Goal: Task Accomplishment & Management: Use online tool/utility

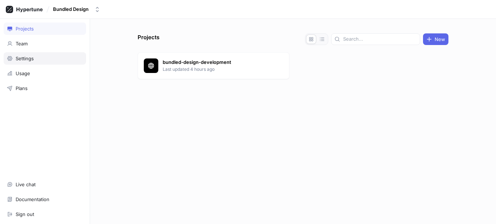
click at [20, 61] on div "Settings" at bounding box center [45, 58] width 82 height 12
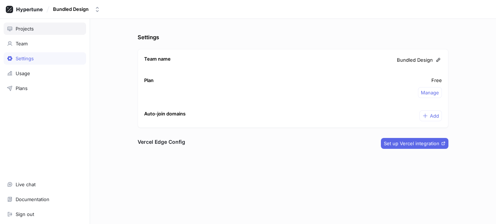
click at [13, 28] on div "Projects" at bounding box center [45, 29] width 76 height 6
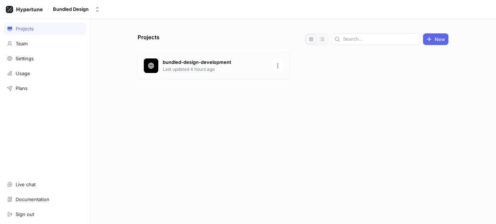
click at [194, 67] on p "Last updated 4 hours ago" at bounding box center [215, 69] width 105 height 7
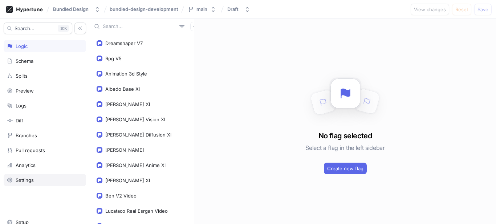
click at [28, 178] on div "Settings" at bounding box center [25, 180] width 18 height 6
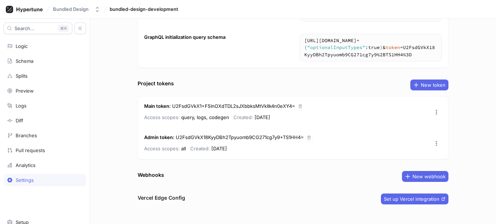
scroll to position [118, 0]
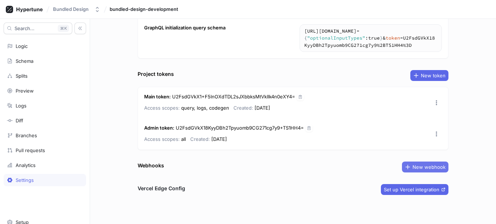
click at [431, 169] on span "New webhook" at bounding box center [429, 167] width 33 height 4
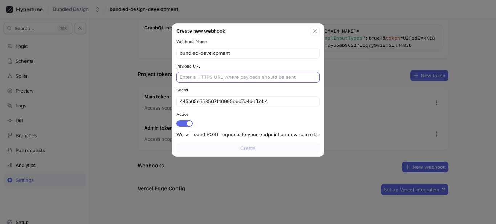
type input "bundled-development"
click at [272, 74] on input "text" at bounding box center [248, 77] width 137 height 7
paste input "app/api/webhooks/flags/route.ts"
click at [278, 78] on input "app/api/webhooks/flags/route.ts" at bounding box center [248, 77] width 137 height 7
paste input "ngrok http --url=[DOMAIN_NAME] 3000"
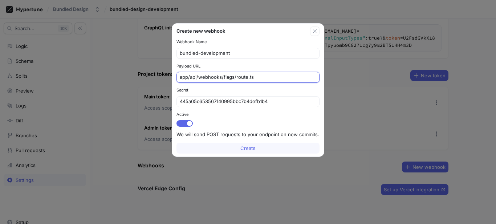
scroll to position [0, 0]
paste input "[URL][DOMAIN_NAME]"
type input "[URL][DOMAIN_NAME]"
click at [248, 105] on div "445a05c653567140995bbc7b4defb1b4" at bounding box center [248, 101] width 143 height 11
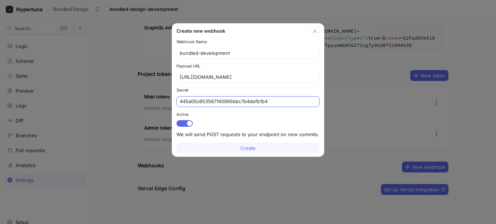
scroll to position [0, 0]
click at [248, 105] on div "445a05c653567140995bbc7b4defb1b4" at bounding box center [248, 101] width 143 height 11
click at [253, 102] on input "445a05c653567140995bbc7b4defb1b4" at bounding box center [248, 101] width 137 height 7
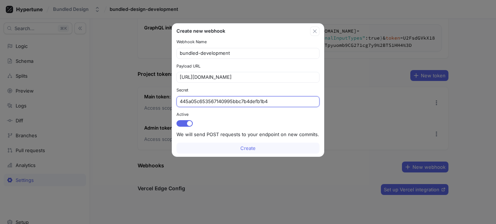
click at [253, 102] on input "445a05c653567140995bbc7b4defb1b4" at bounding box center [248, 101] width 137 height 7
click at [248, 145] on button "Create" at bounding box center [248, 148] width 143 height 11
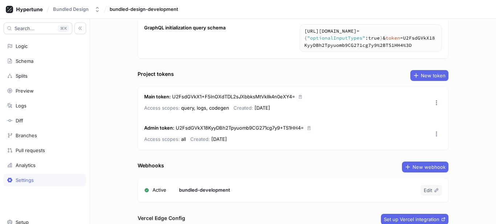
scroll to position [148, 0]
